Goal: Browse casually: Explore the website without a specific task or goal

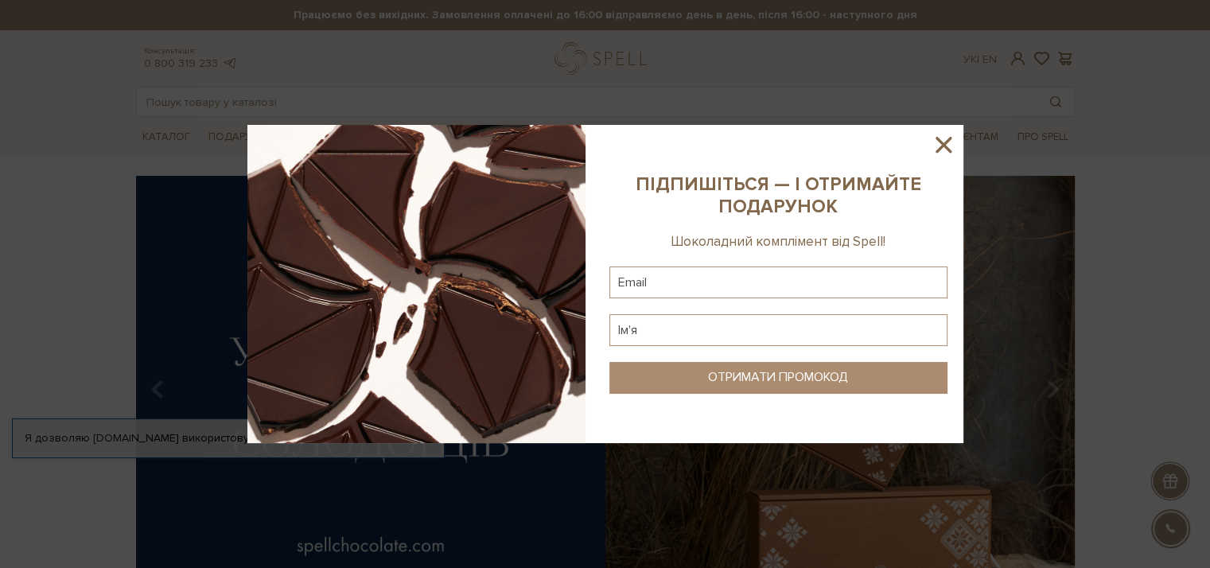
click at [933, 140] on icon at bounding box center [943, 144] width 27 height 27
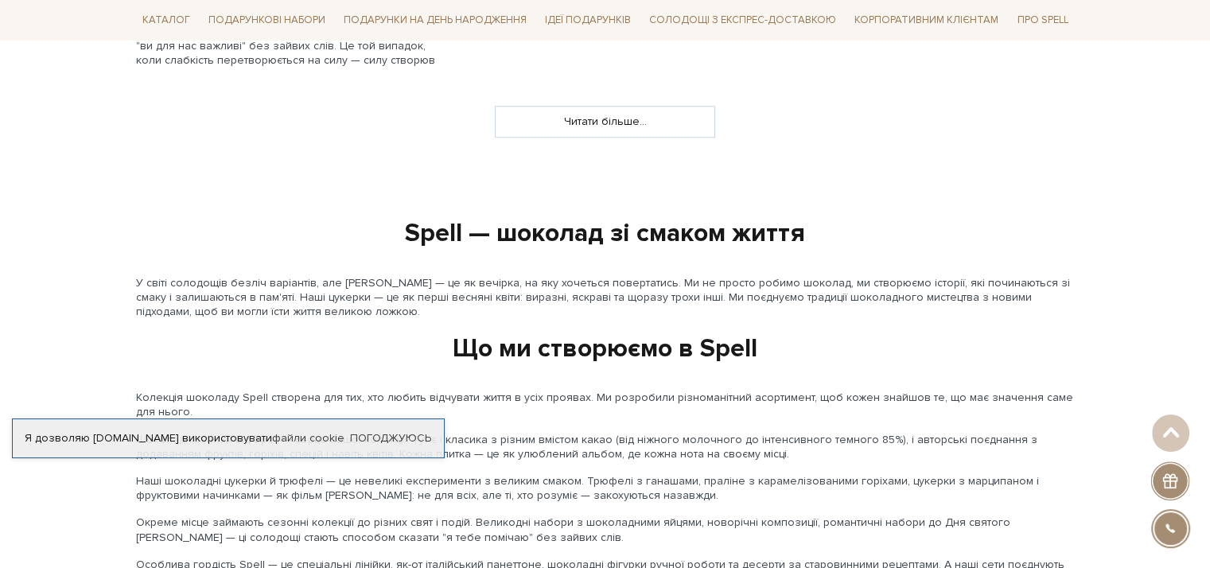
scroll to position [1670, 0]
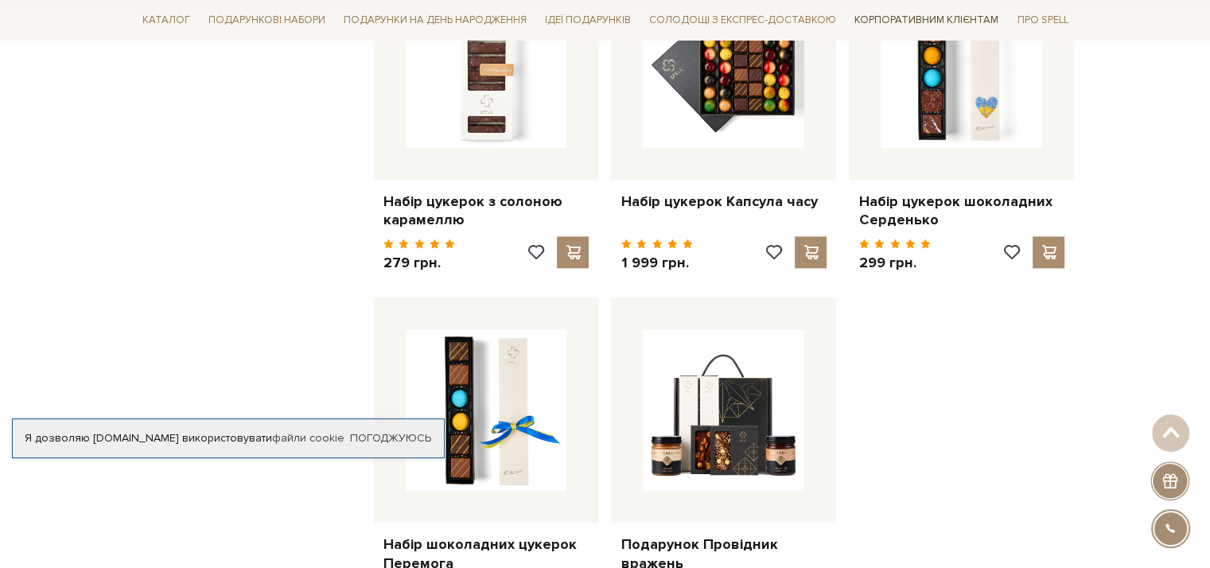
scroll to position [2068, 0]
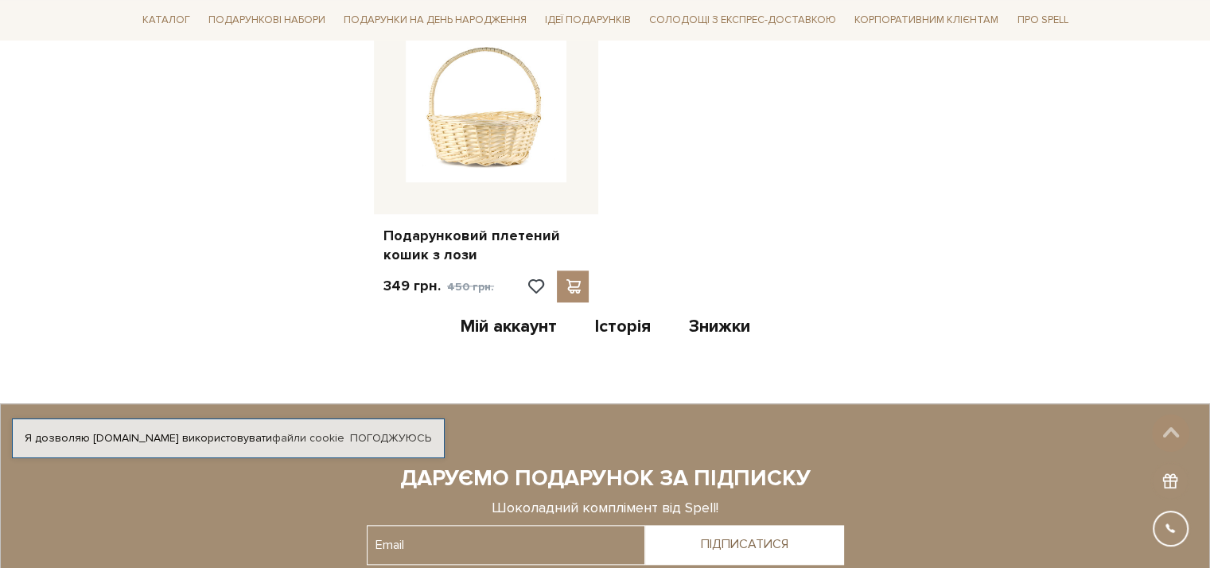
scroll to position [1670, 0]
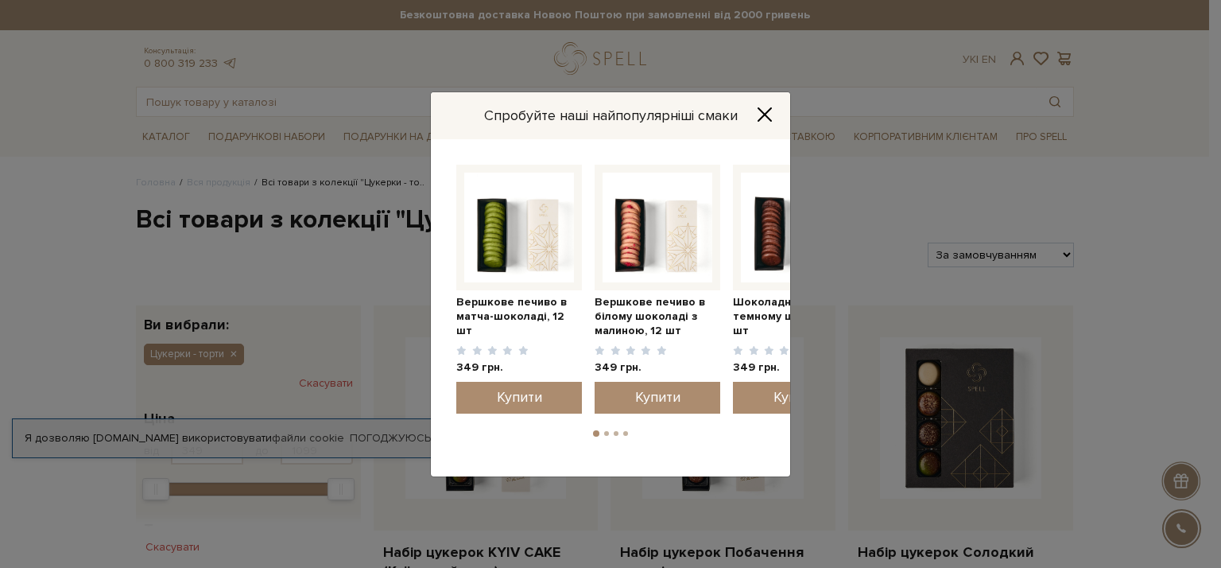
click at [770, 107] on icon "Close" at bounding box center [765, 113] width 13 height 13
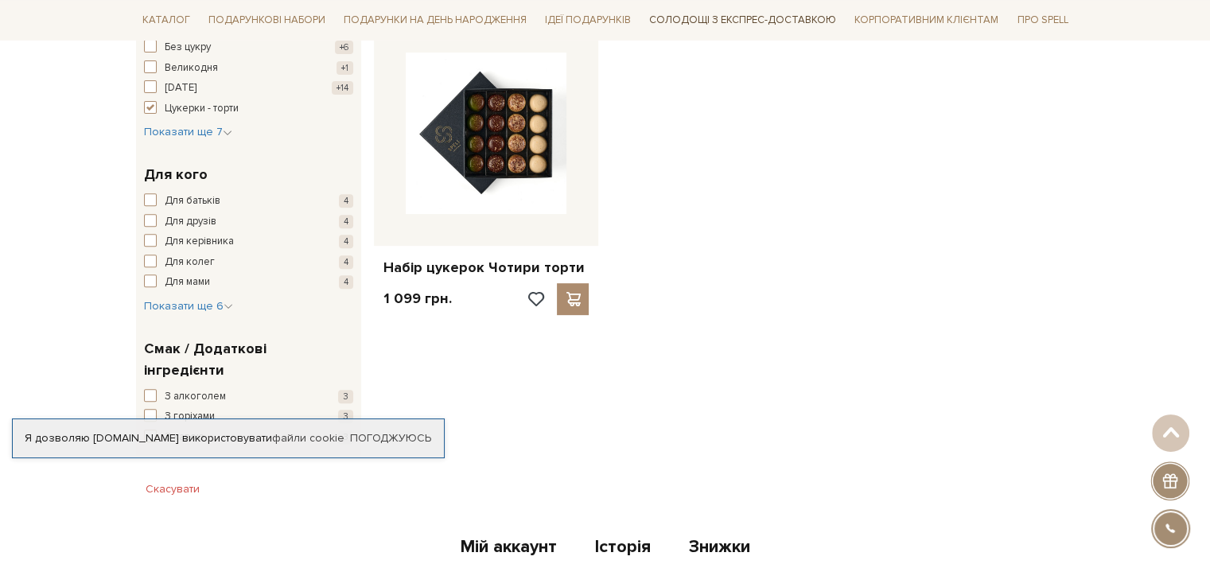
scroll to position [636, 0]
